Goal: Navigation & Orientation: Find specific page/section

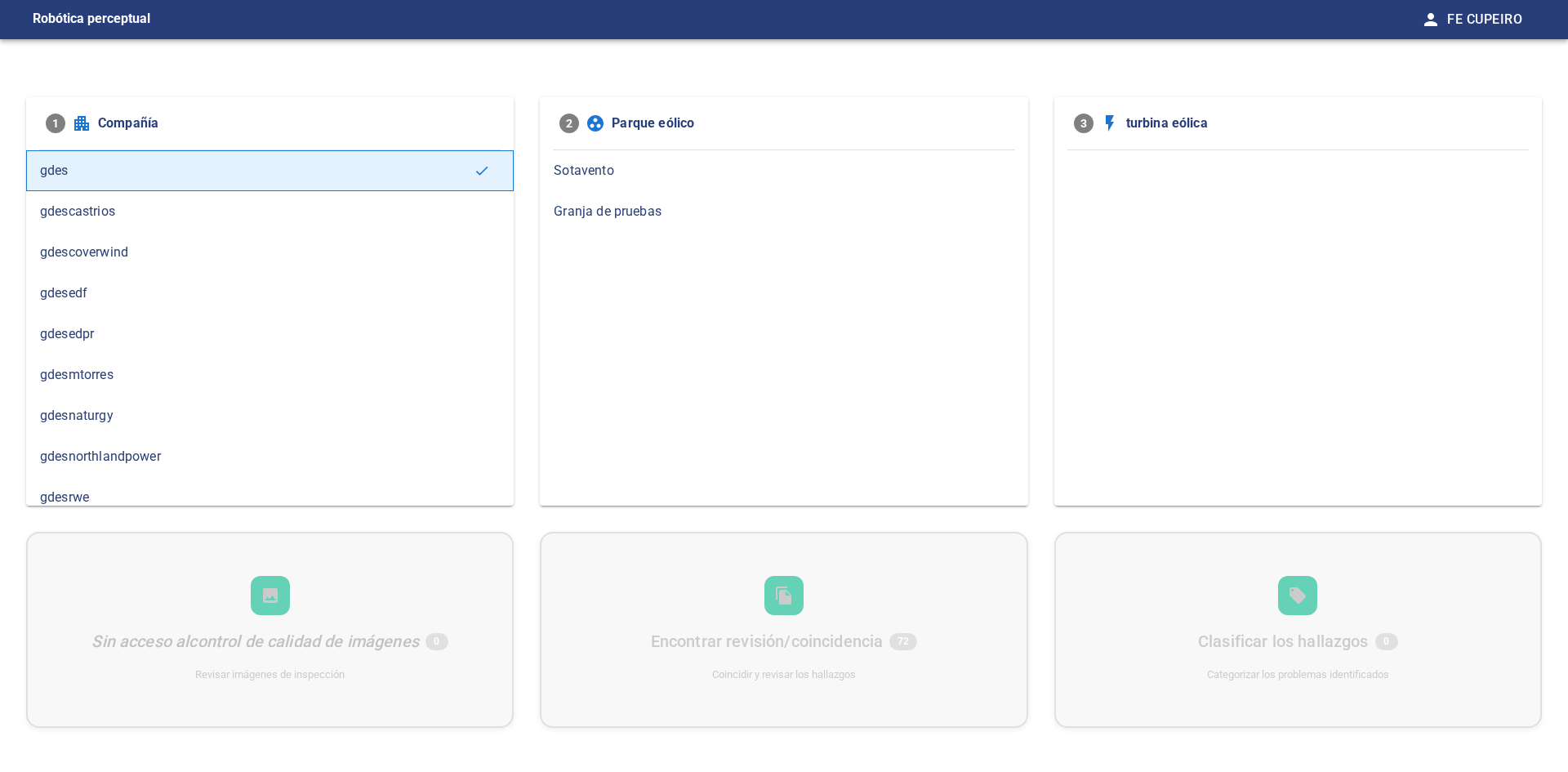
click at [643, 212] on font "Granja de pruebas" at bounding box center [607, 211] width 108 height 15
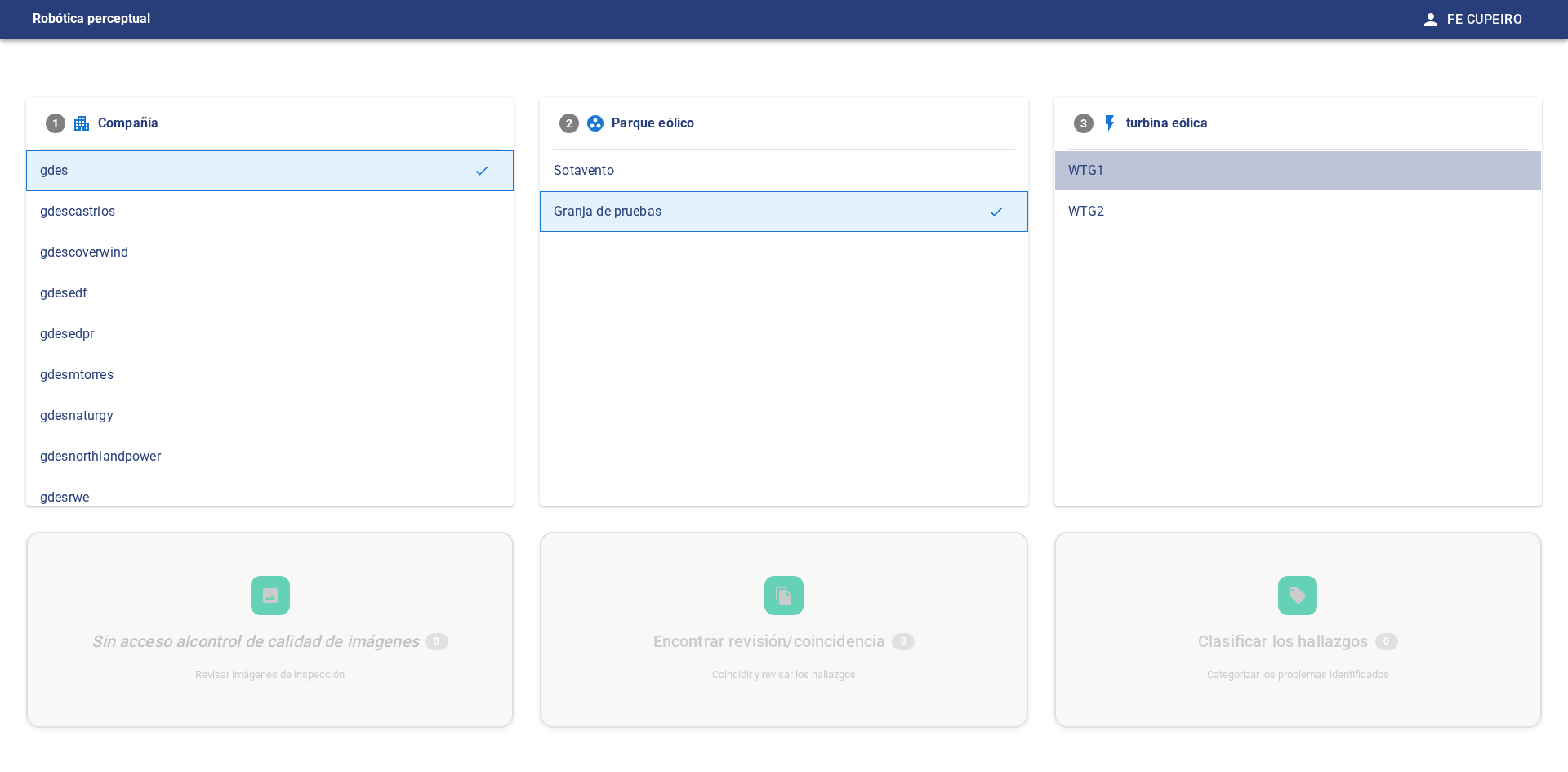
click at [1093, 169] on font "WTG1" at bounding box center [1086, 170] width 36 height 15
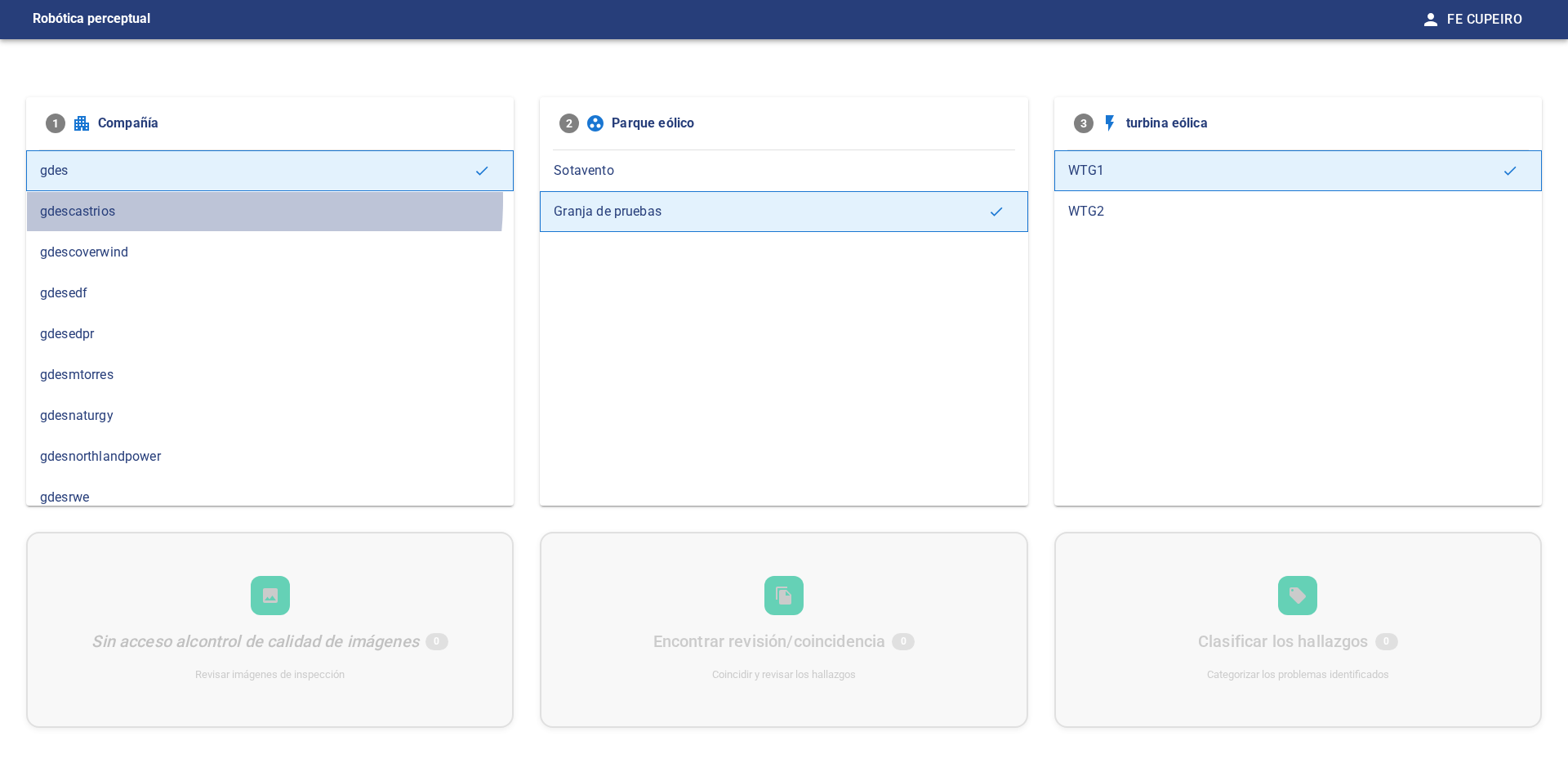
click at [158, 199] on div "gdescastrios" at bounding box center [269, 212] width 487 height 41
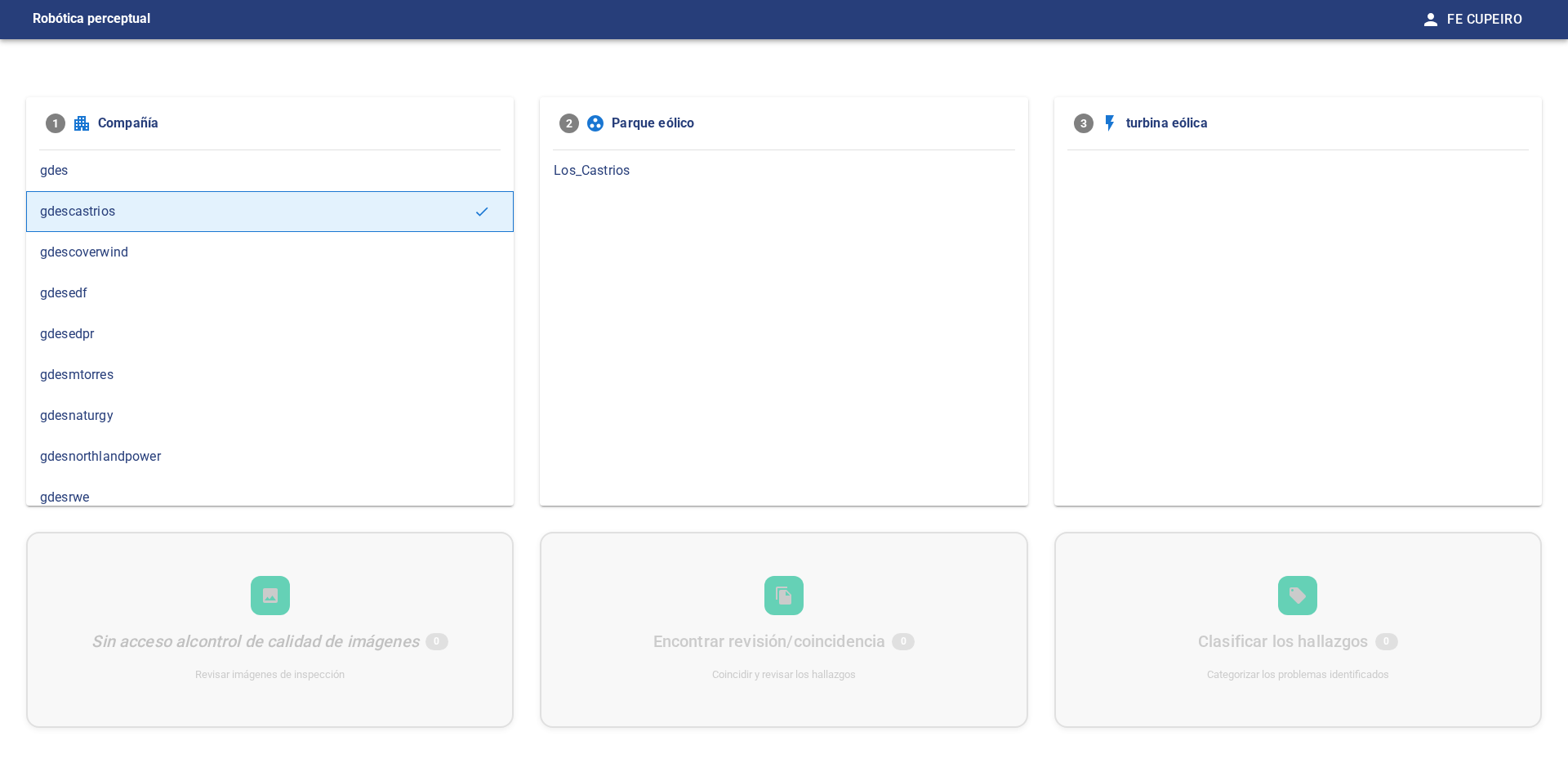
click at [573, 173] on font "Los_Castrios" at bounding box center [592, 170] width 76 height 15
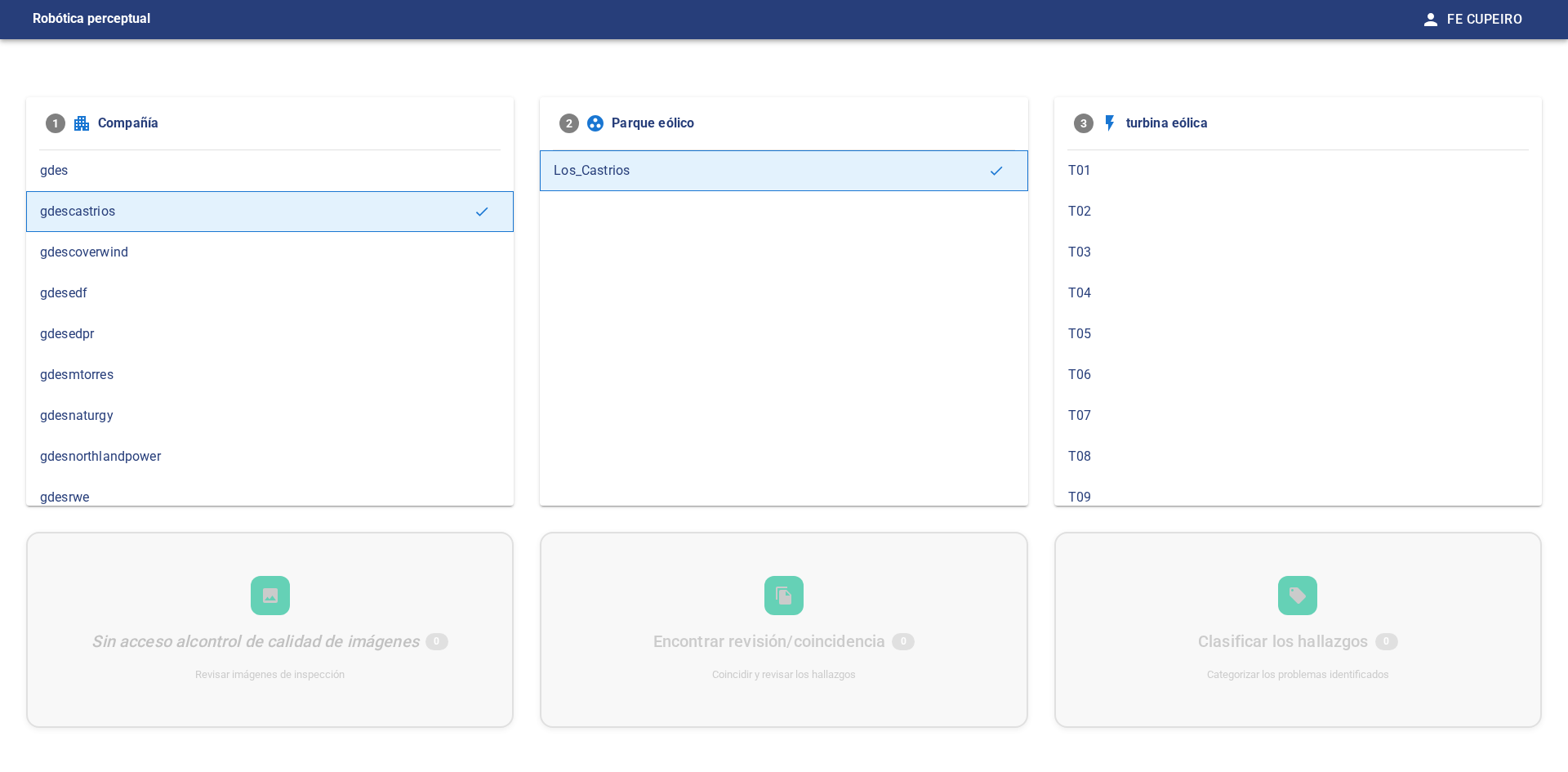
click at [1094, 203] on span "T02" at bounding box center [1298, 211] width 460 height 19
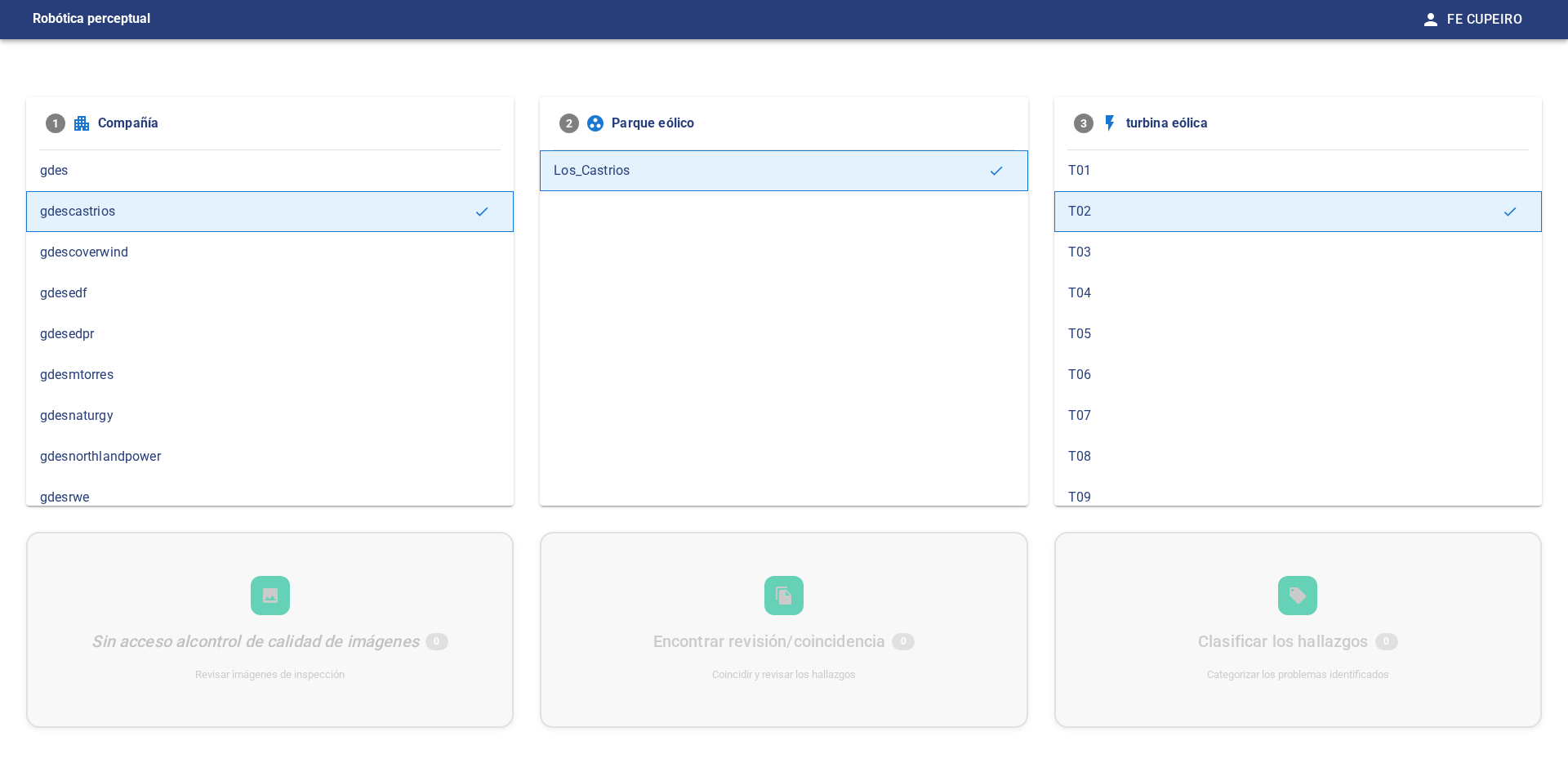
click at [1299, 602] on div "Sin acceso al control de calidad de imágenes 0 Revisar imágenes de inspección E…" at bounding box center [784, 630] width 1515 height 196
click at [767, 603] on div "Sin acceso al control de calidad de imágenes 0 Revisar imágenes de inspección E…" at bounding box center [784, 630] width 1515 height 196
click at [252, 598] on div "Sin acceso al control de calidad de imágenes 0 Revisar imágenes de inspección E…" at bounding box center [784, 630] width 1515 height 196
click at [51, 122] on span "1" at bounding box center [55, 123] width 19 height 19
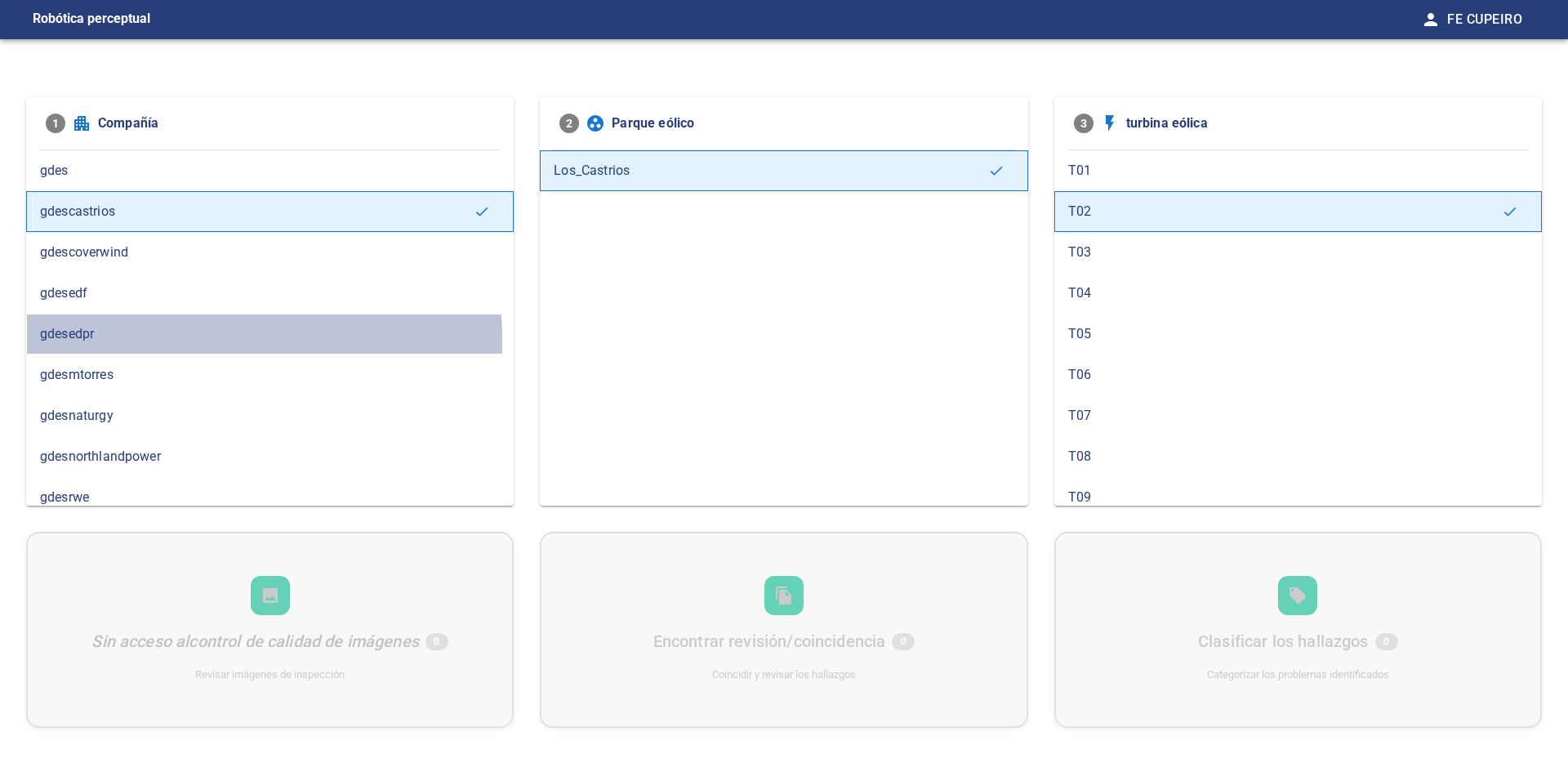
click at [60, 342] on span "gdesedpr" at bounding box center [269, 334] width 460 height 19
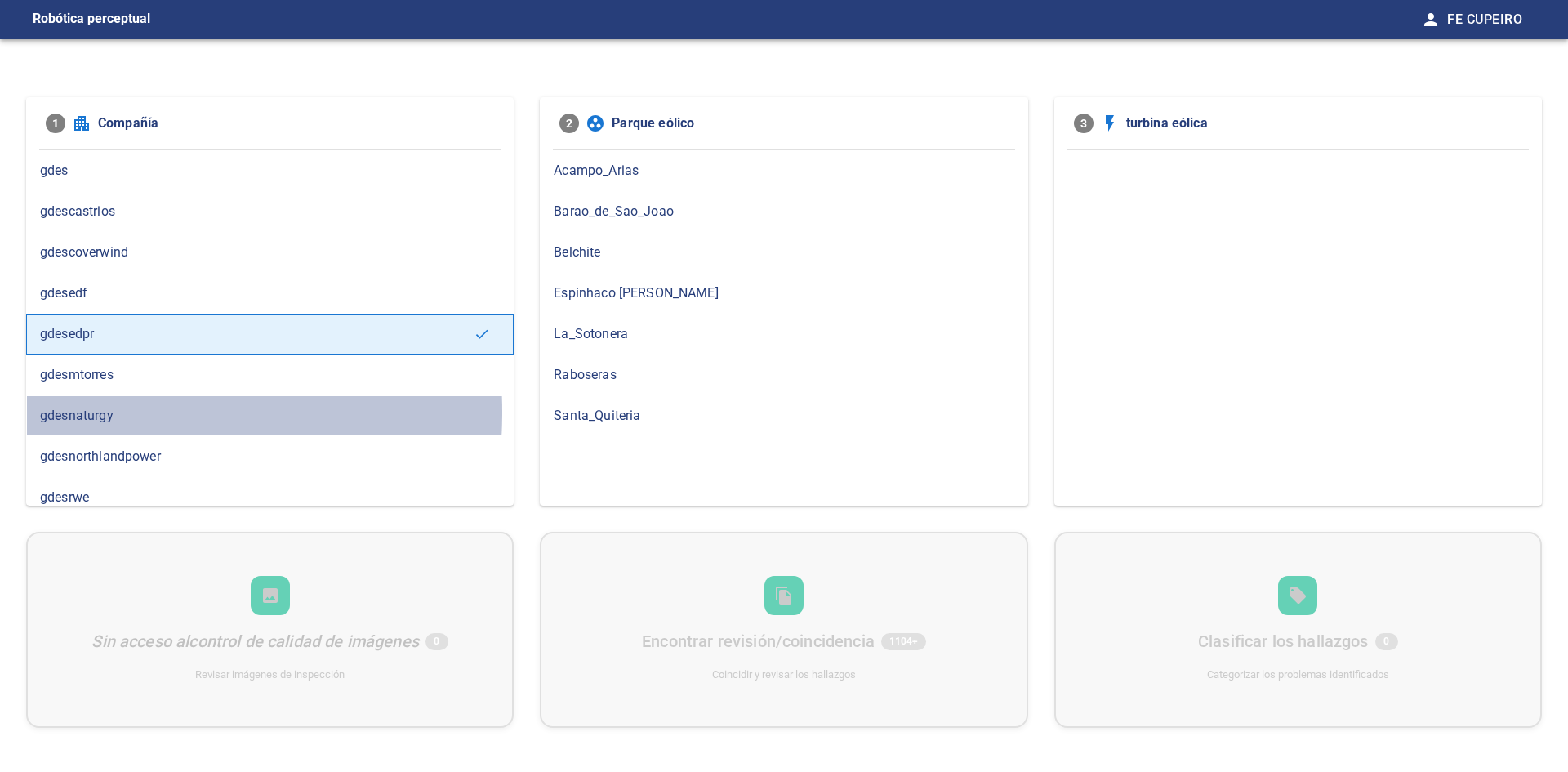
click at [65, 412] on font "gdesnaturgy" at bounding box center [76, 415] width 74 height 15
